Goal: Information Seeking & Learning: Learn about a topic

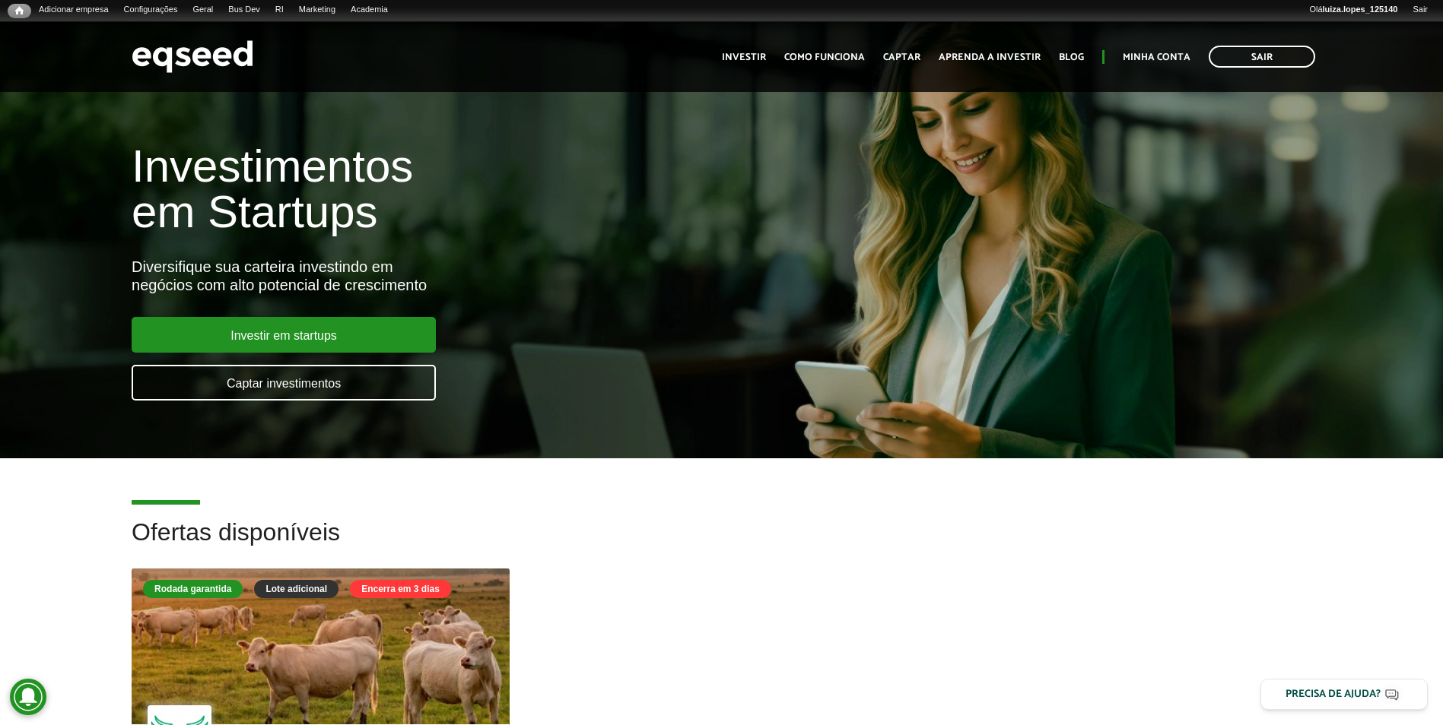
scroll to position [304, 0]
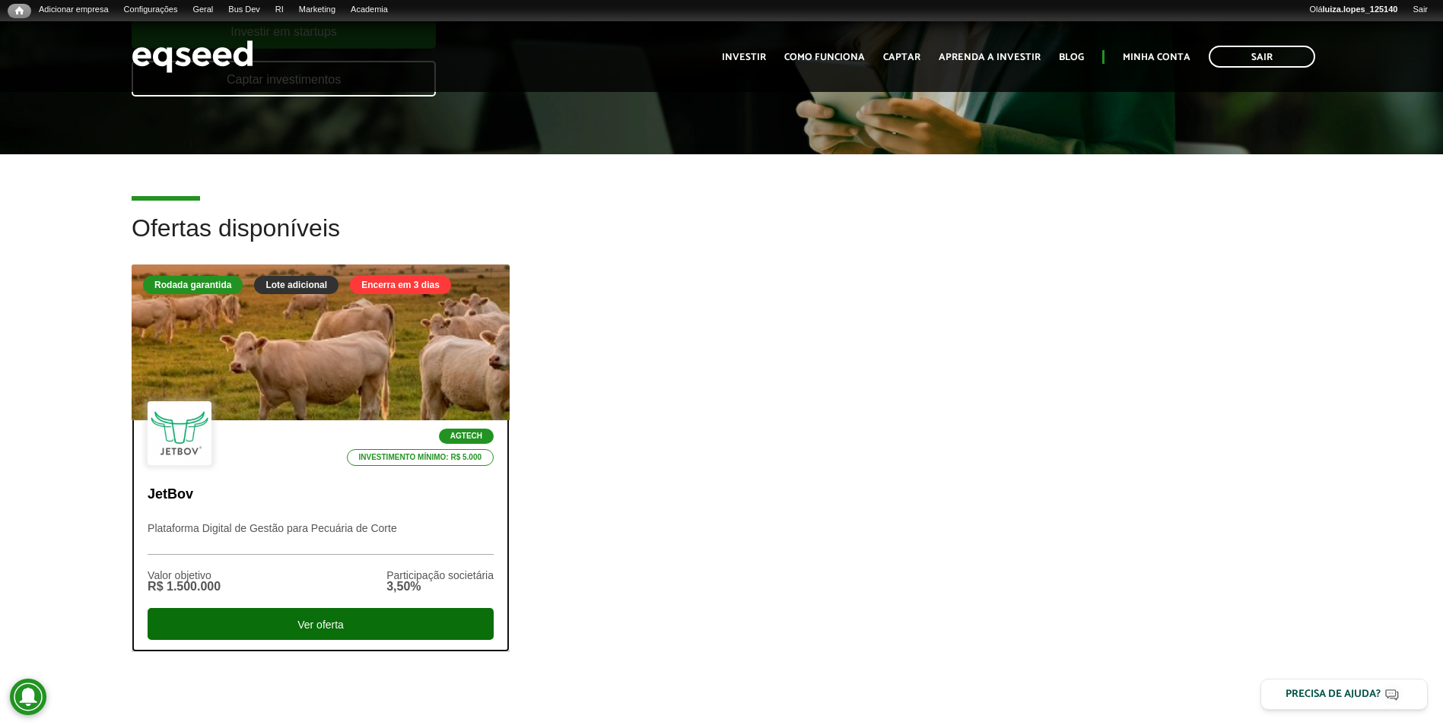
click at [353, 618] on div "Ver oferta" at bounding box center [321, 624] width 346 height 32
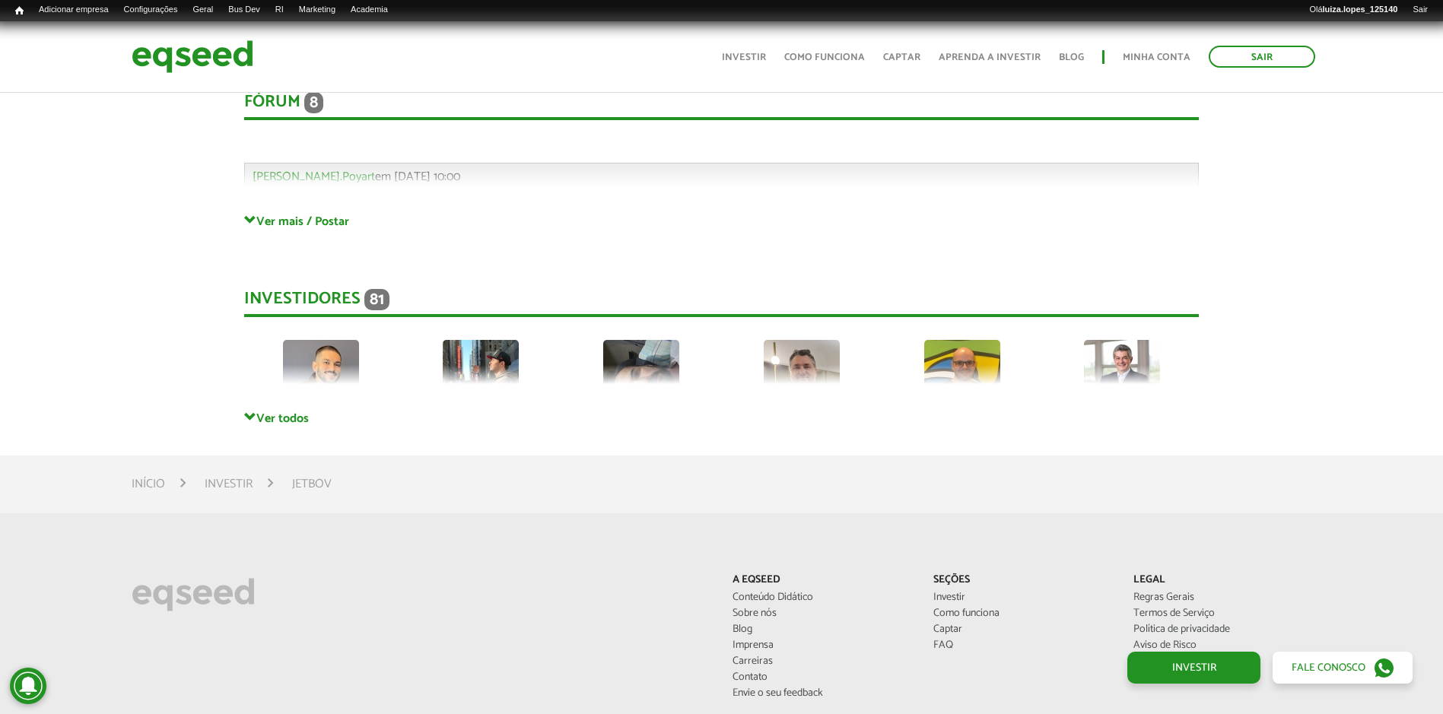
scroll to position [4579, 0]
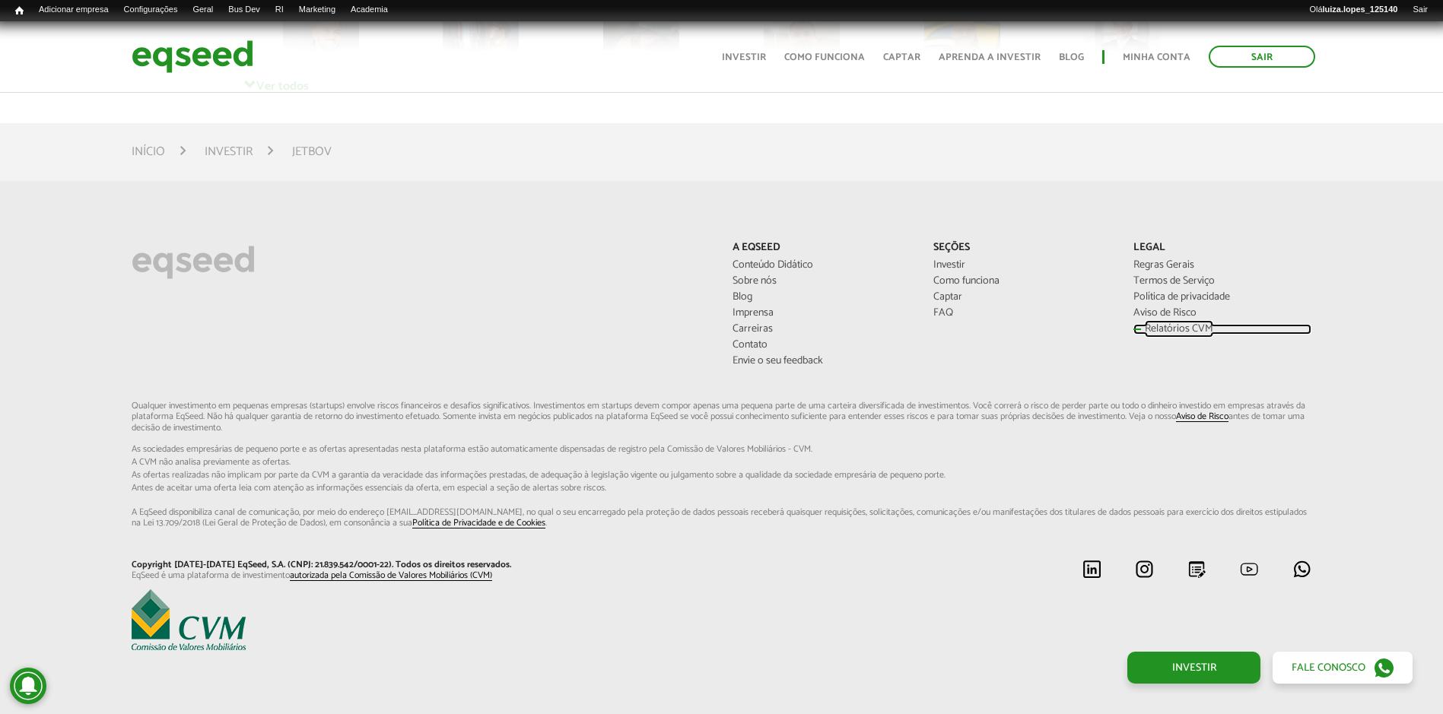
click at [1149, 324] on link "Relatórios CVM" at bounding box center [1221, 329] width 177 height 11
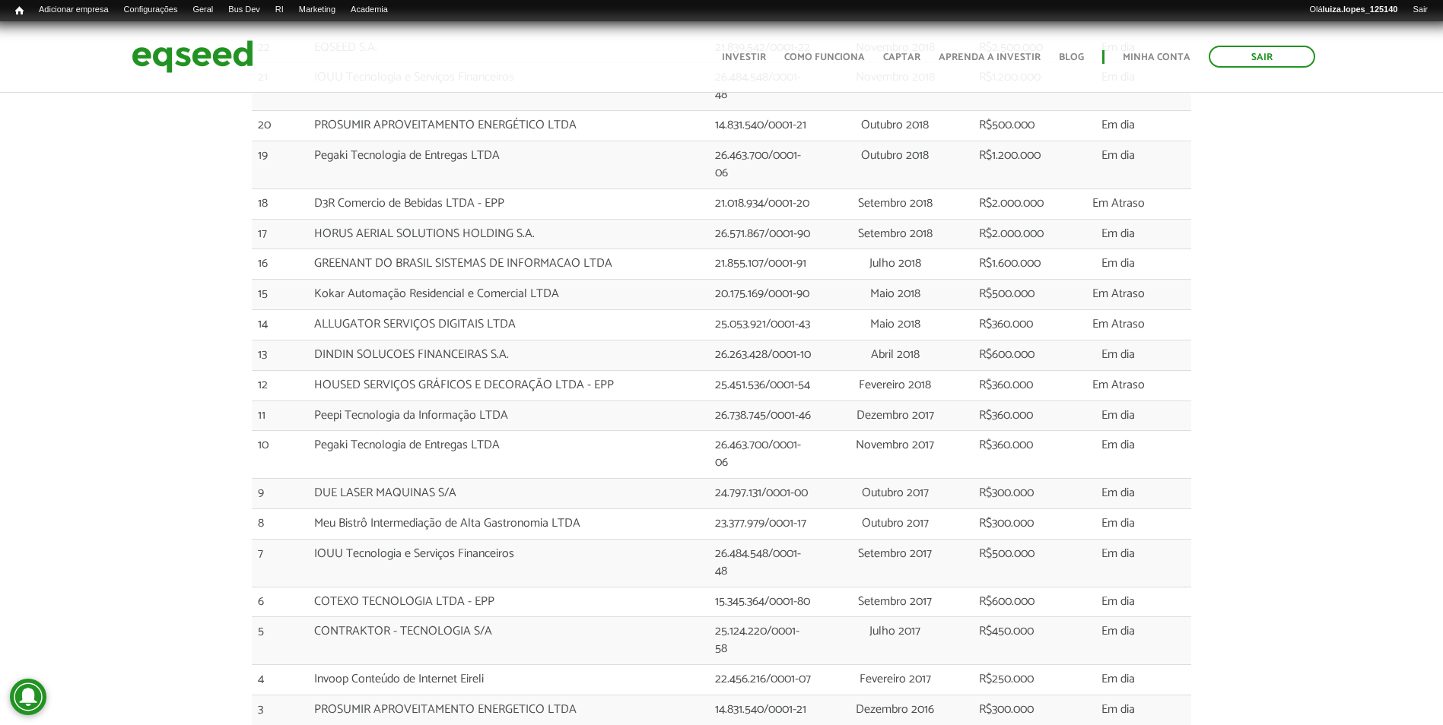
scroll to position [2890, 0]
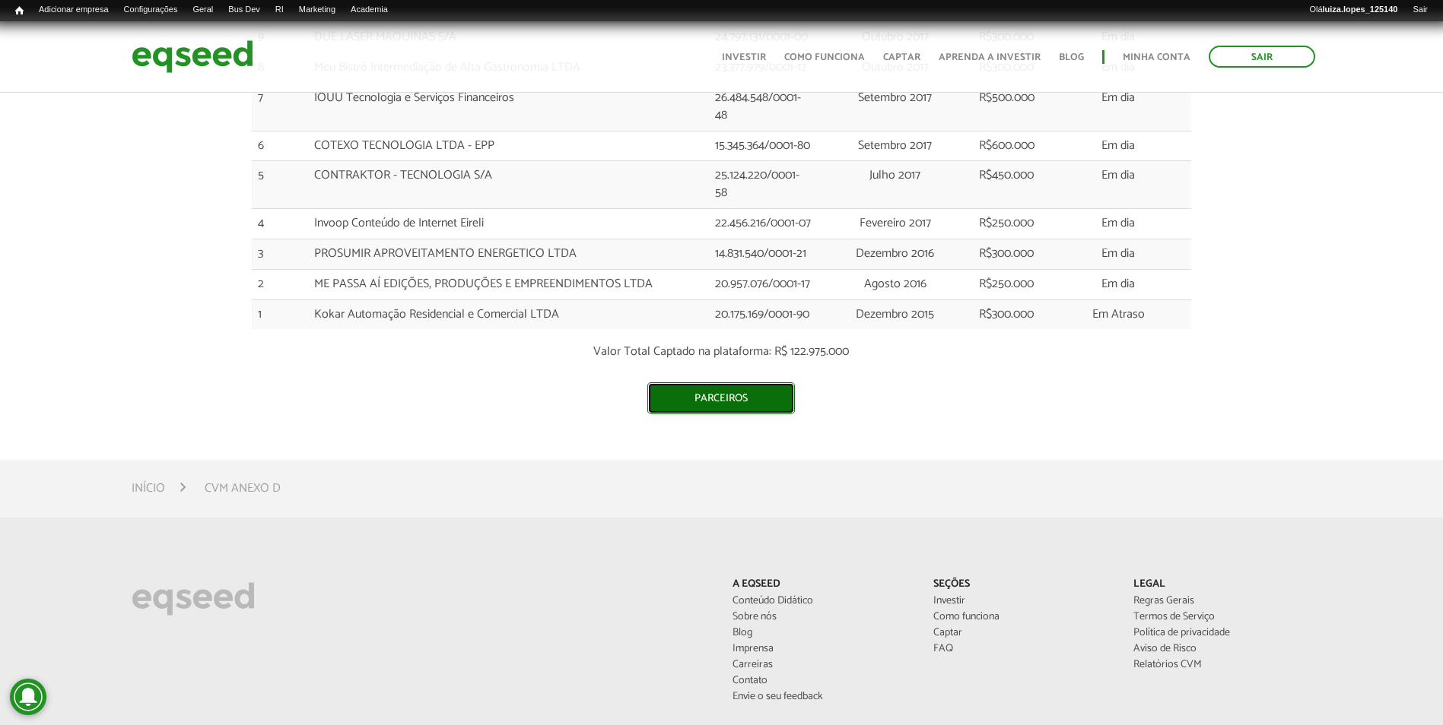
click at [679, 389] on link "Parceiros" at bounding box center [721, 399] width 148 height 32
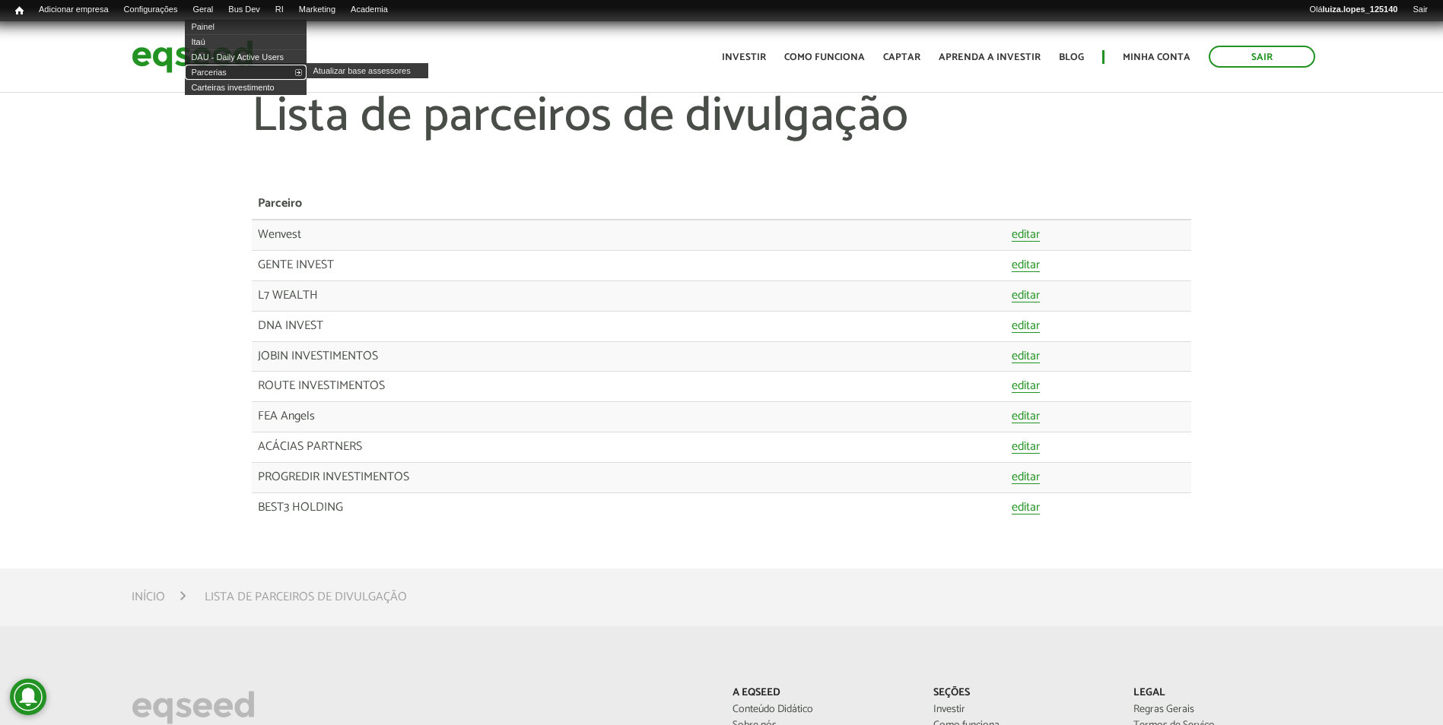
click at [232, 67] on link "Parcerias" at bounding box center [246, 72] width 122 height 15
